Goal: Find specific page/section: Find specific page/section

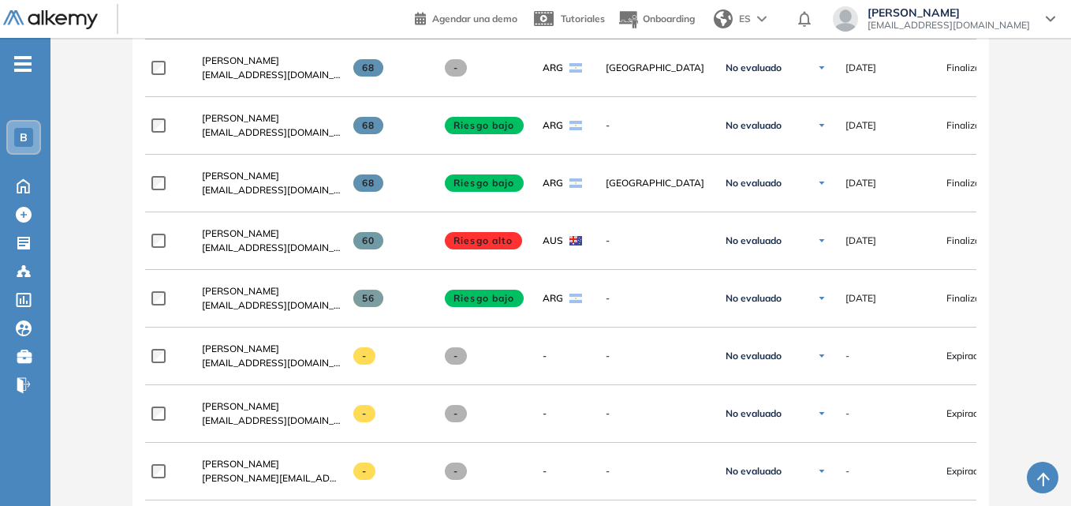
scroll to position [1856, 0]
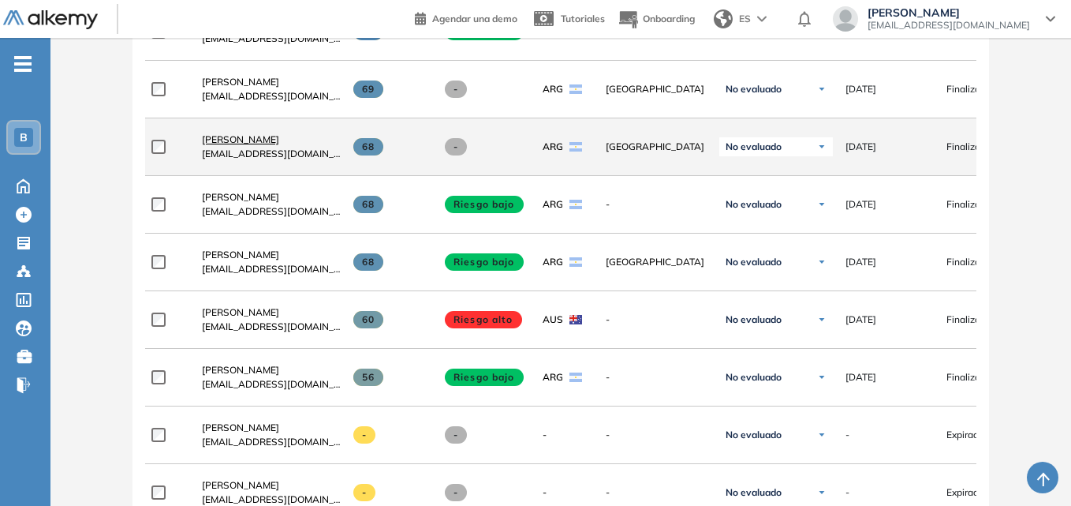
click at [244, 143] on span "[PERSON_NAME]" at bounding box center [240, 139] width 77 height 12
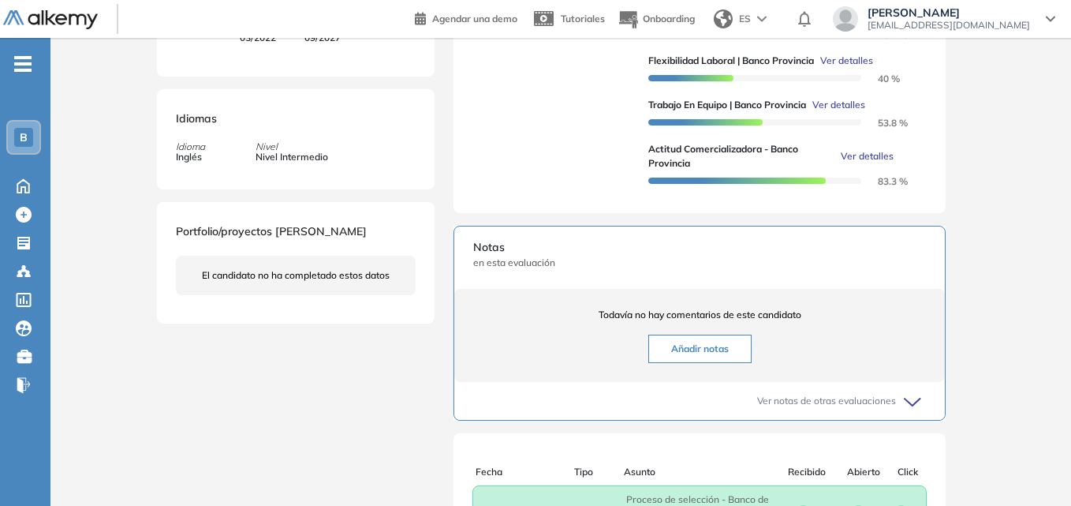
scroll to position [631, 0]
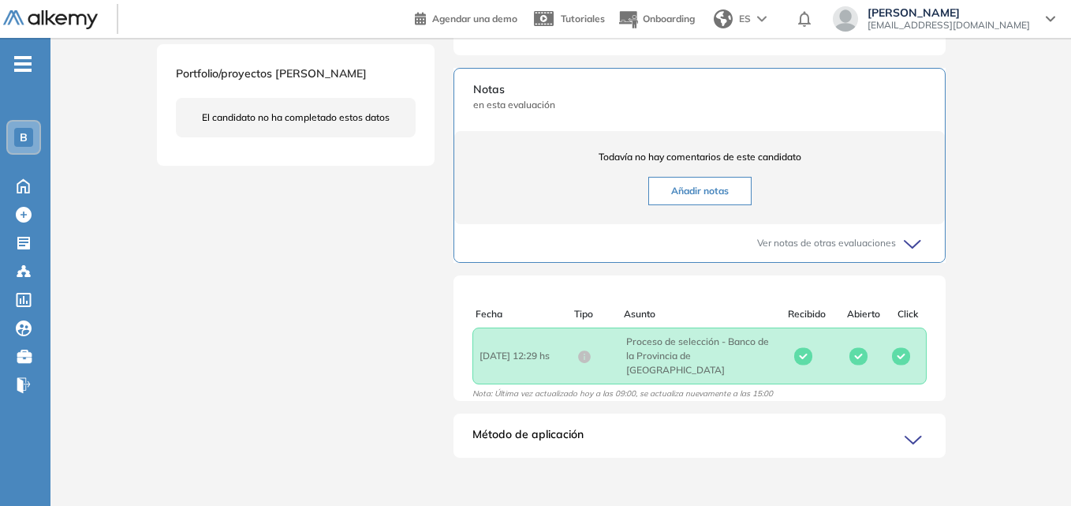
drag, startPoint x: 439, startPoint y: 85, endPoint x: 420, endPoint y: 84, distance: 19.7
click at [420, 84] on div "Portfolio/proyectos [PERSON_NAME] candidato no ha completado estos datos" at bounding box center [296, 104] width 278 height 121
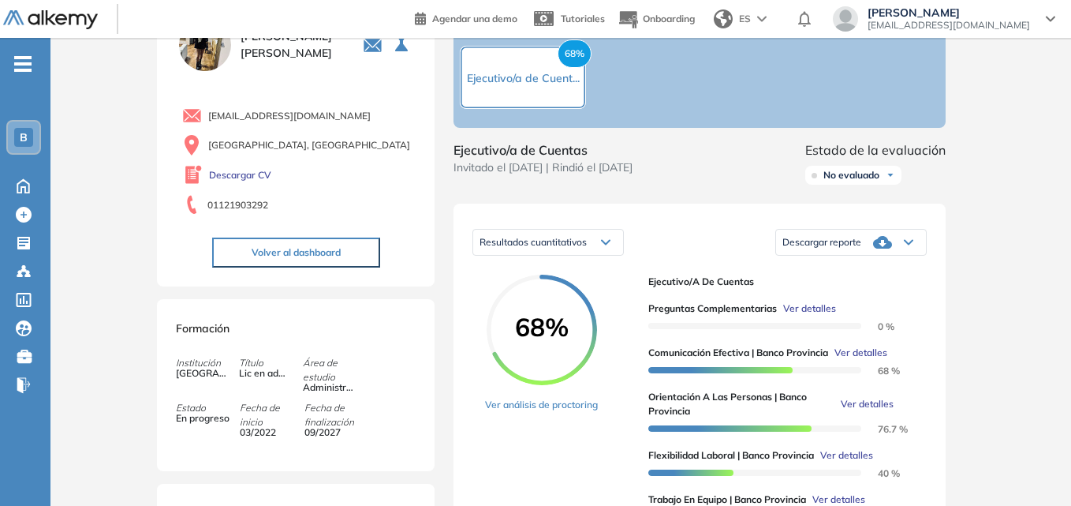
scroll to position [473, 0]
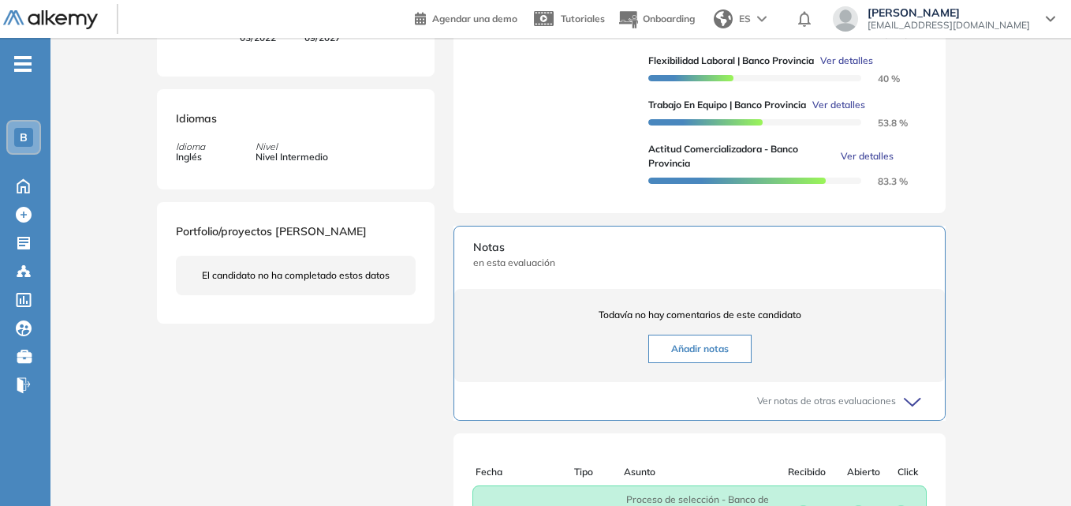
drag, startPoint x: 408, startPoint y: 184, endPoint x: 400, endPoint y: 148, distance: 37.1
drag, startPoint x: 400, startPoint y: 148, endPoint x: 393, endPoint y: 125, distance: 24.0
click at [393, 124] on div "Idiomas Idioma Inglés [PERSON_NAME] Intermedio" at bounding box center [296, 139] width 278 height 100
click at [391, 122] on div "Idiomas Idioma Inglés [PERSON_NAME] Intermedio" at bounding box center [296, 139] width 278 height 100
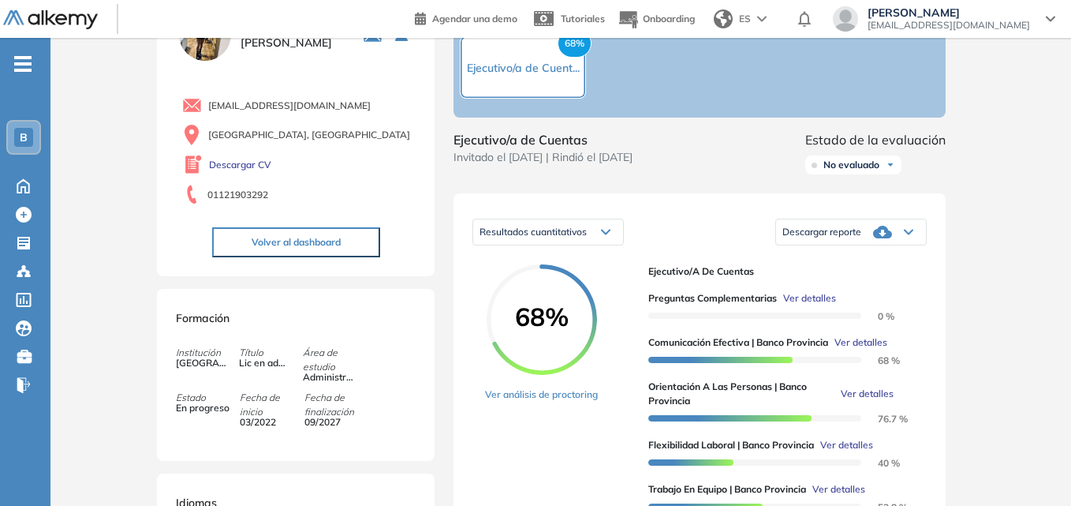
scroll to position [0, 0]
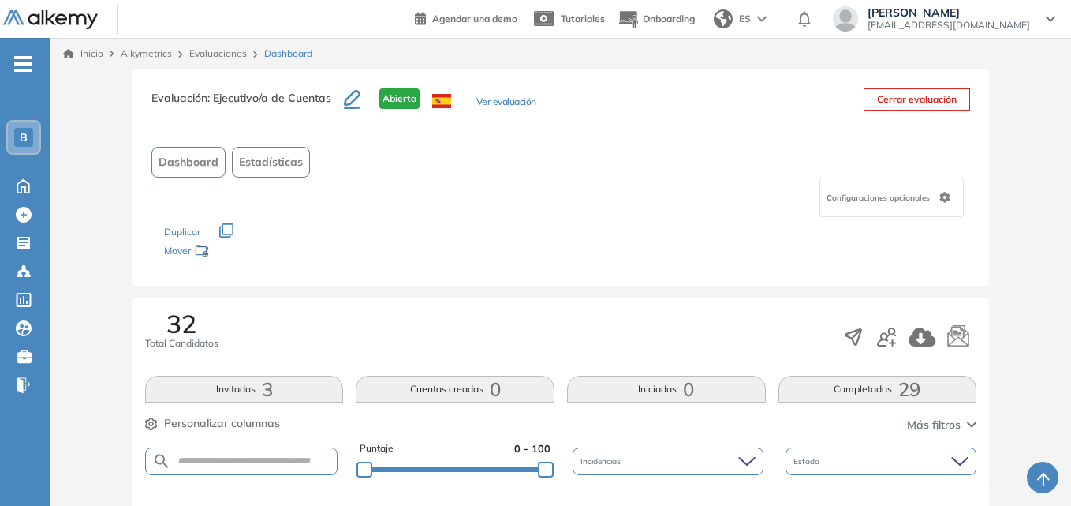
scroll to position [237, 0]
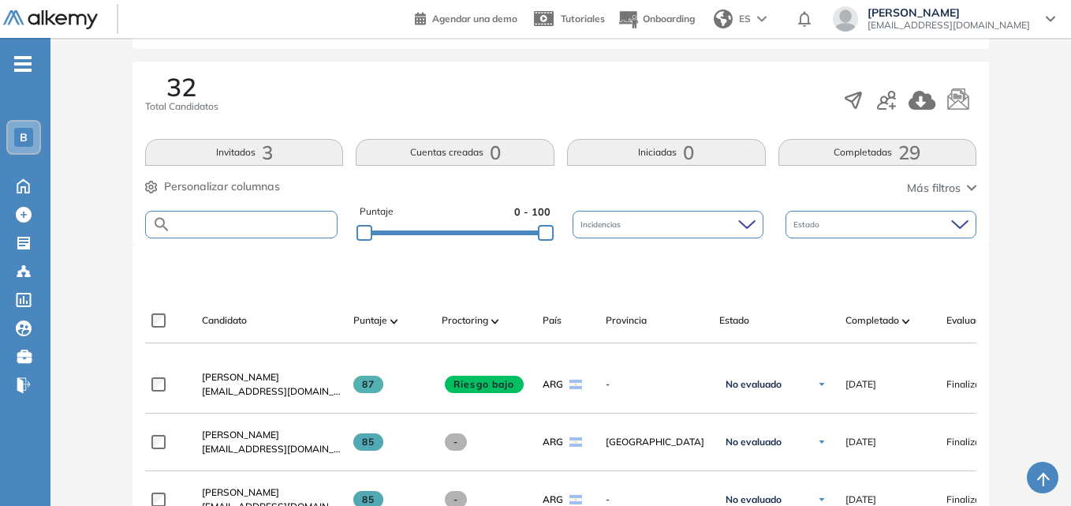
click at [273, 229] on input "text" at bounding box center [254, 225] width 166 height 12
type input "*******"
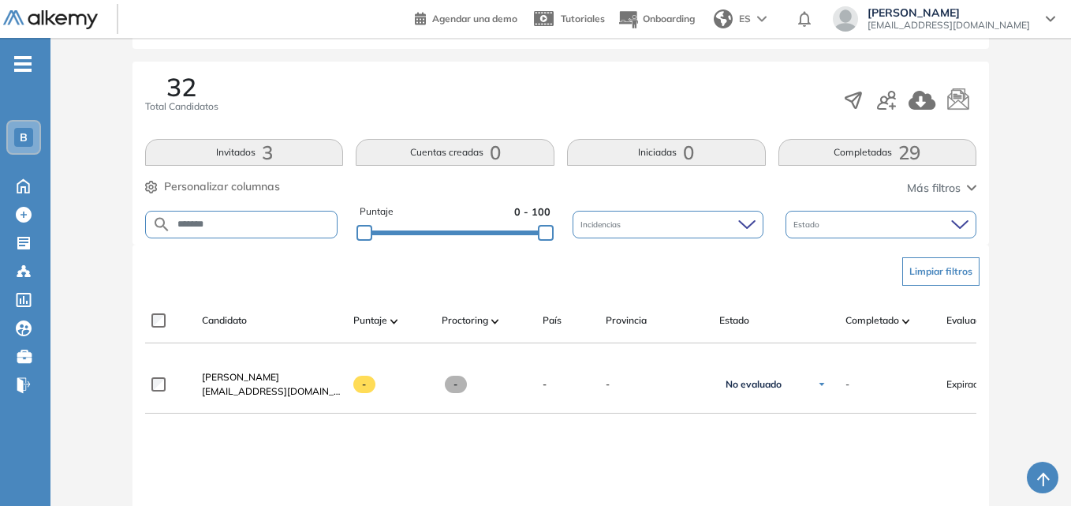
drag, startPoint x: 406, startPoint y: 447, endPoint x: 355, endPoint y: 449, distance: 51.3
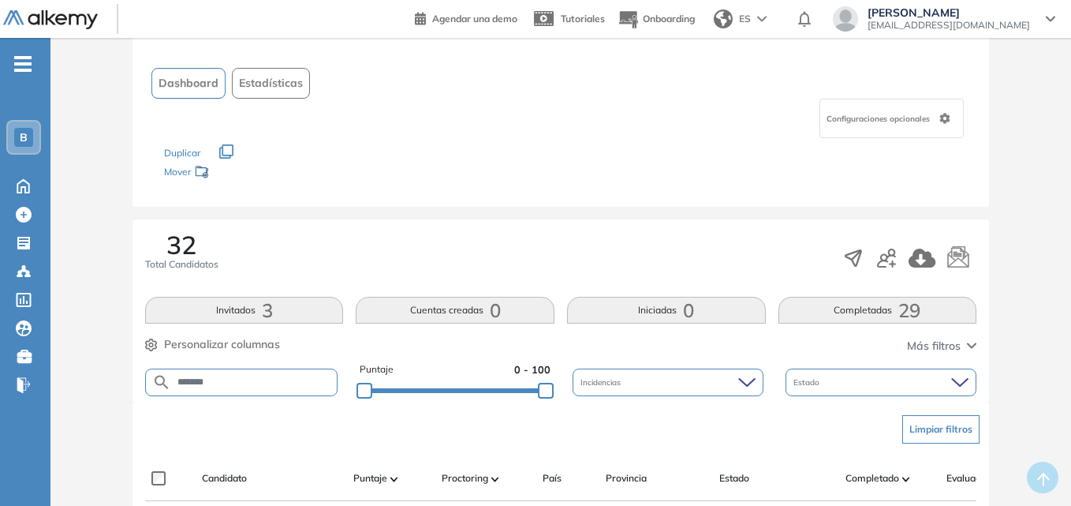
drag, startPoint x: 510, startPoint y: 171, endPoint x: 469, endPoint y: 178, distance: 41.6
click at [469, 178] on div "Los siguientes tests ya no están disponibles o tienen una nueva versión Revisa …" at bounding box center [561, 163] width 794 height 50
